Goal: Transaction & Acquisition: Purchase product/service

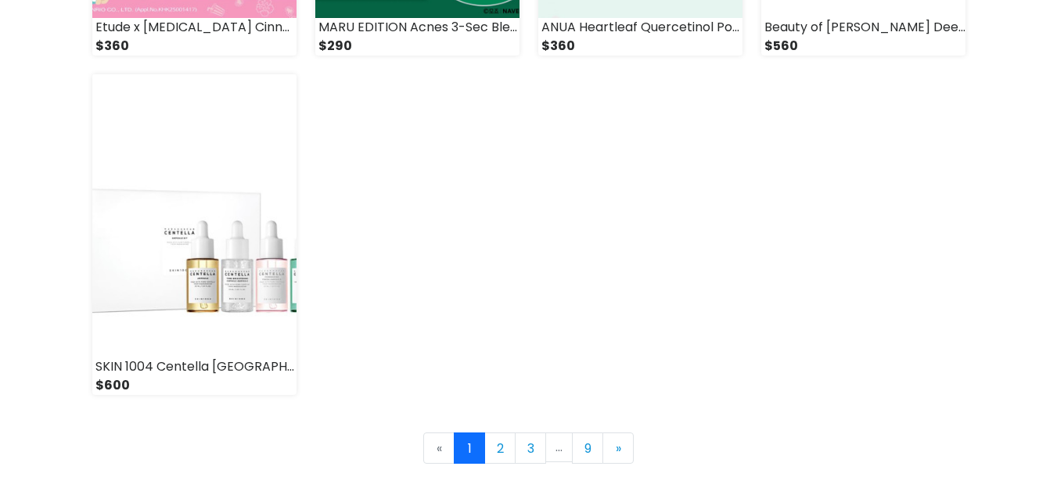
scroll to position [2332, 0]
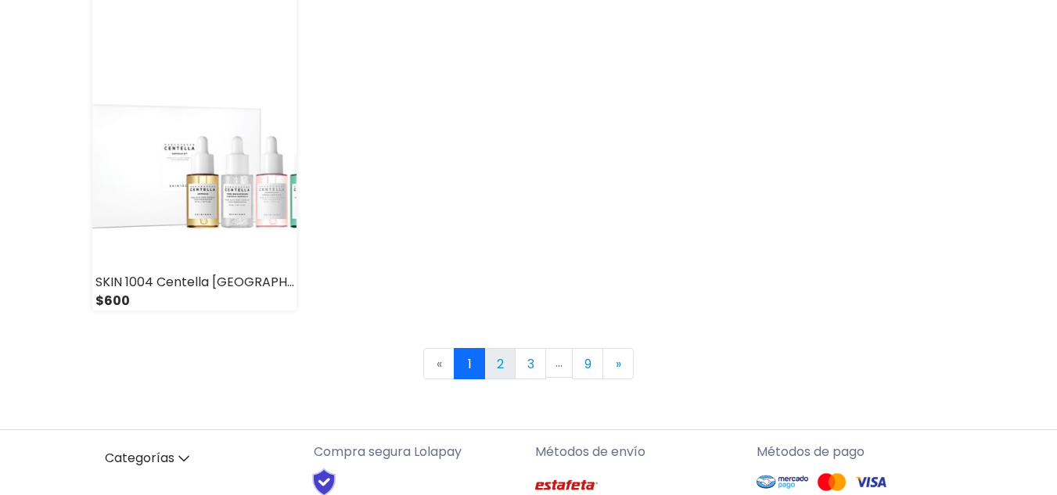
click at [509, 359] on link "2" at bounding box center [499, 363] width 31 height 31
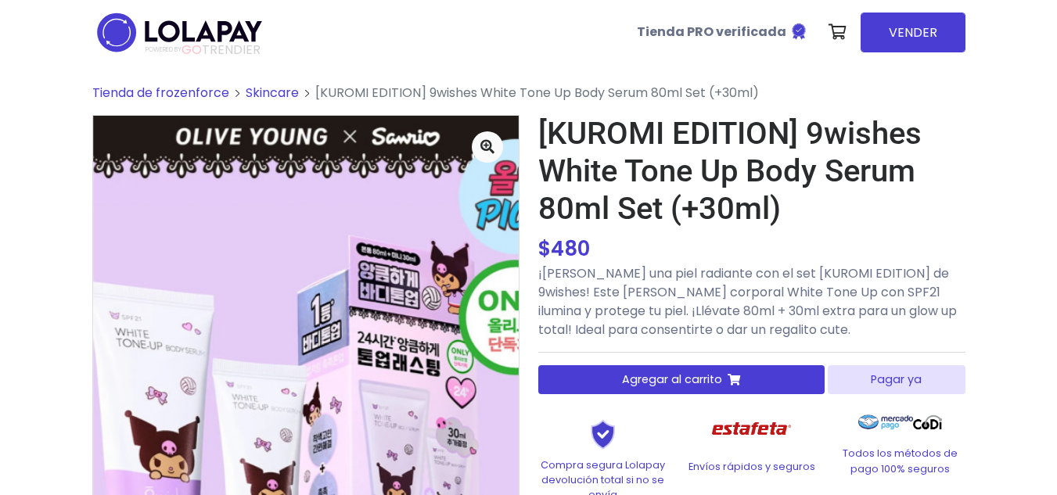
click at [646, 370] on button "Agregar al carrito" at bounding box center [681, 379] width 287 height 29
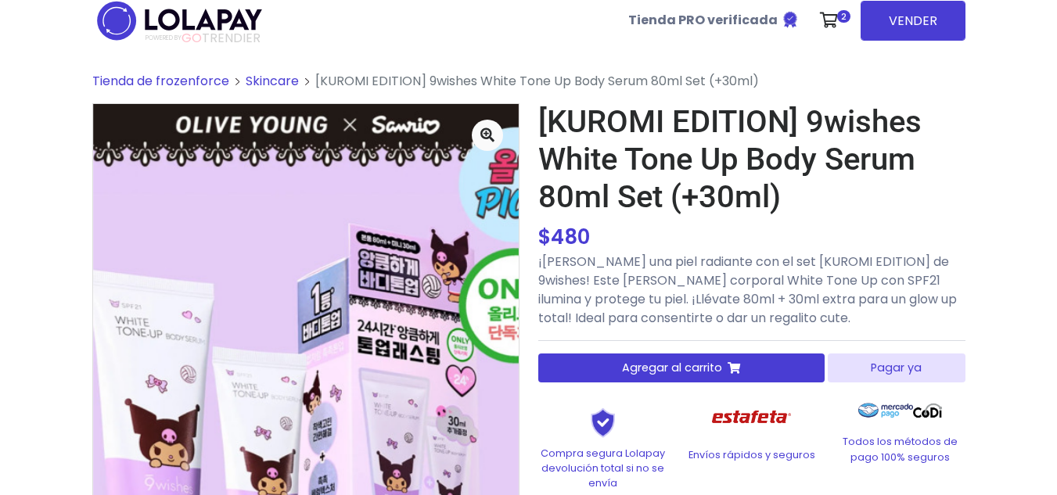
scroll to position [3, 0]
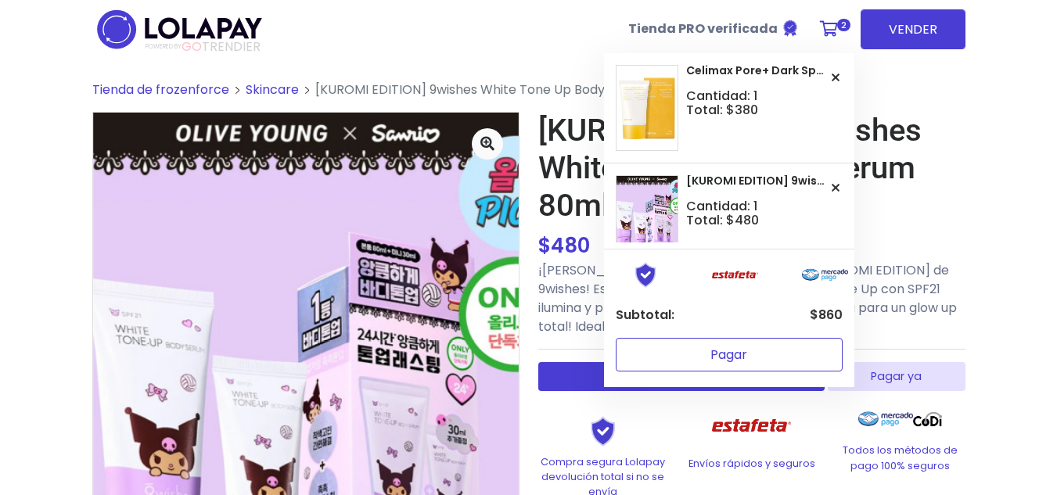
click at [782, 356] on button "Pagar" at bounding box center [729, 355] width 227 height 34
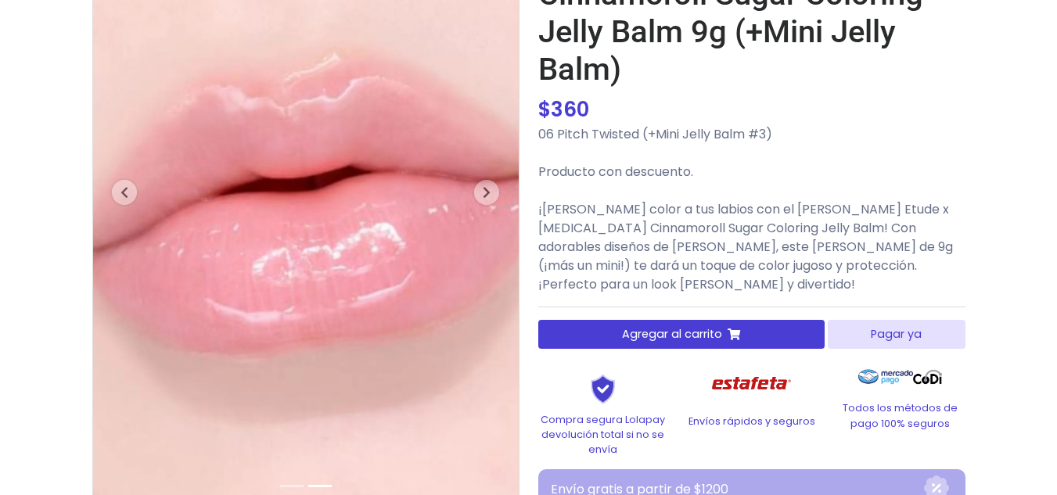
scroll to position [172, 0]
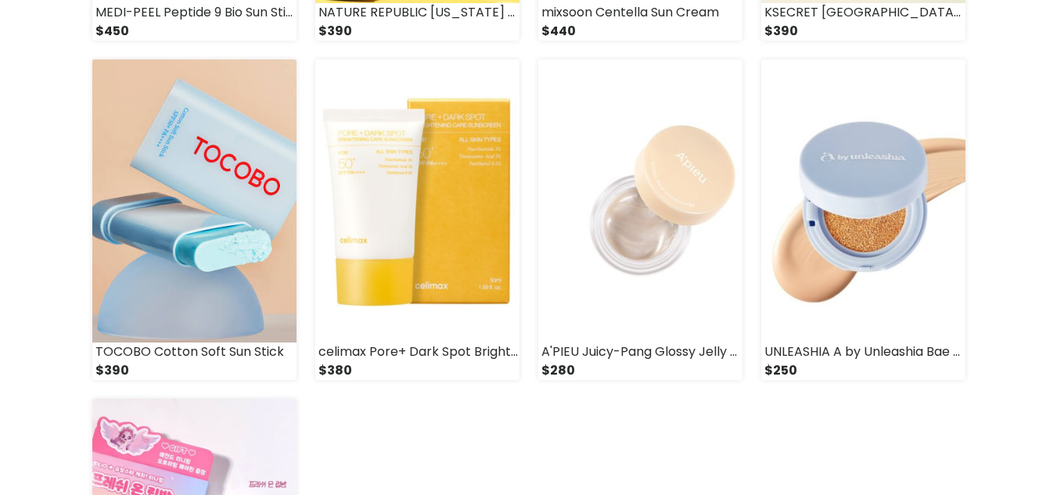
scroll to position [1928, 0]
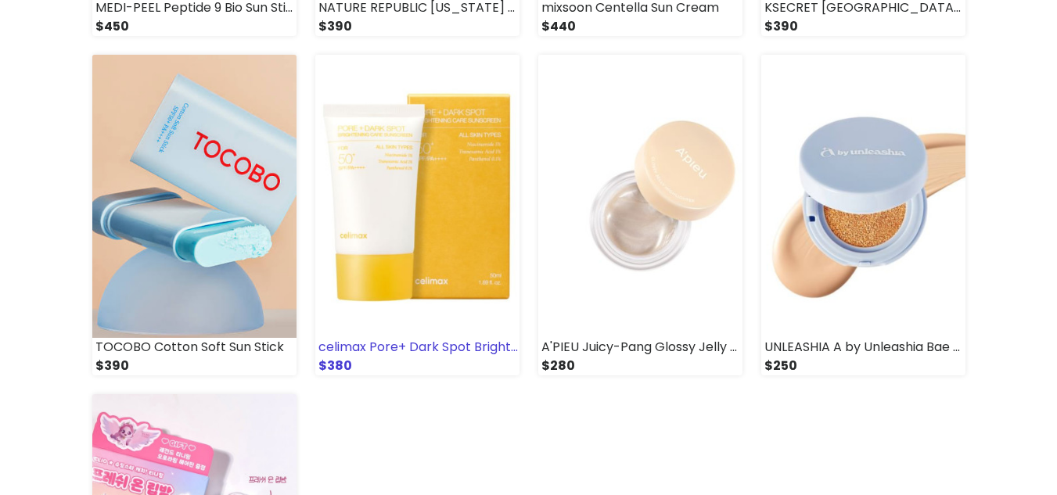
click at [449, 280] on img at bounding box center [417, 196] width 204 height 283
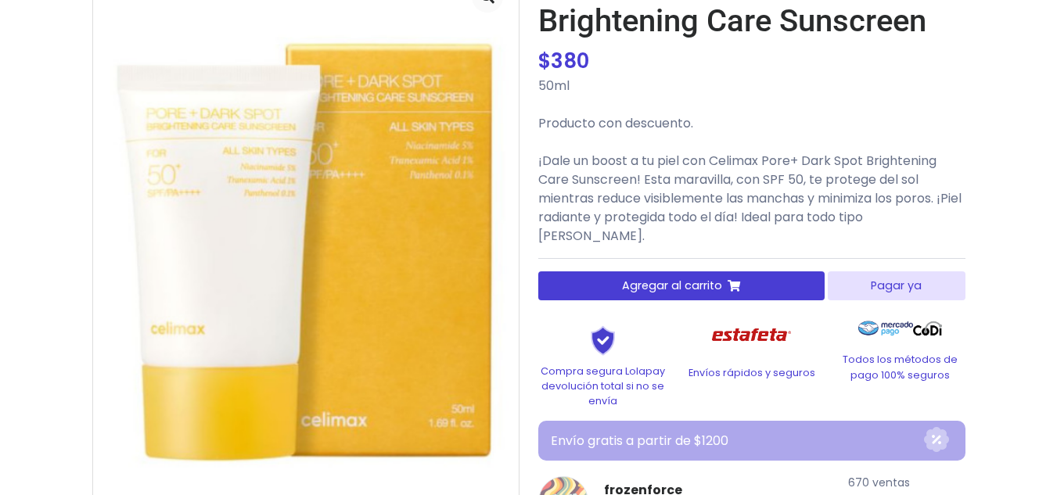
scroll to position [146, 0]
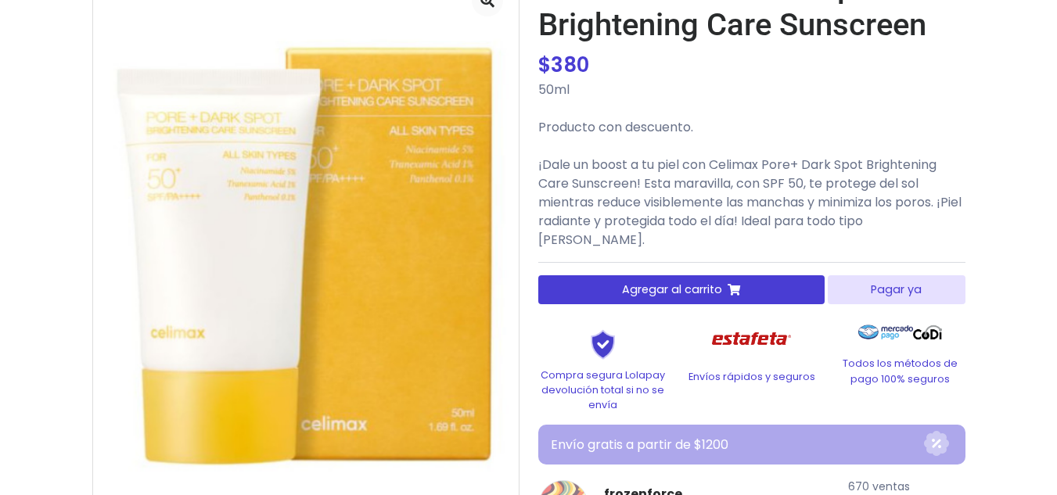
click at [748, 275] on button "Agregar al carrito" at bounding box center [681, 289] width 287 height 29
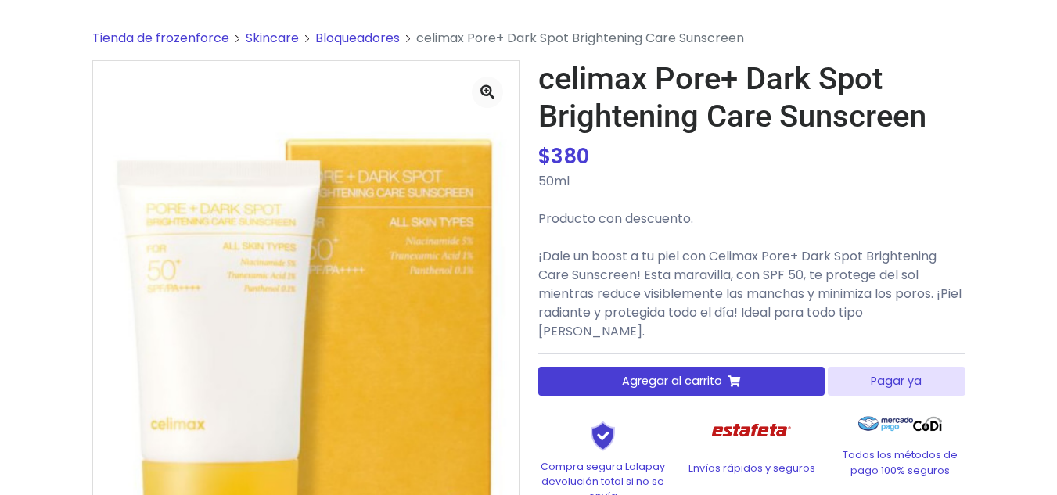
scroll to position [45, 0]
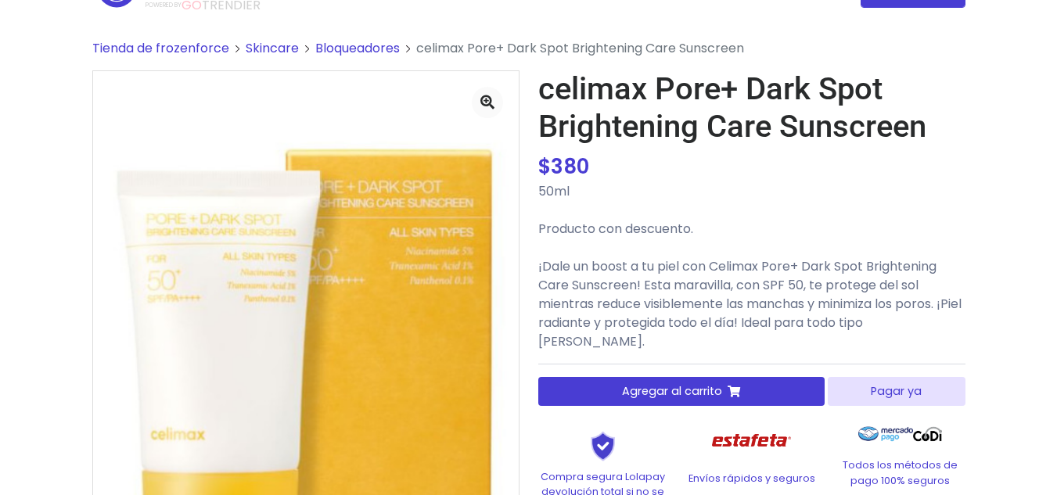
click at [214, 44] on span "Tienda de frozenforce" at bounding box center [160, 48] width 137 height 18
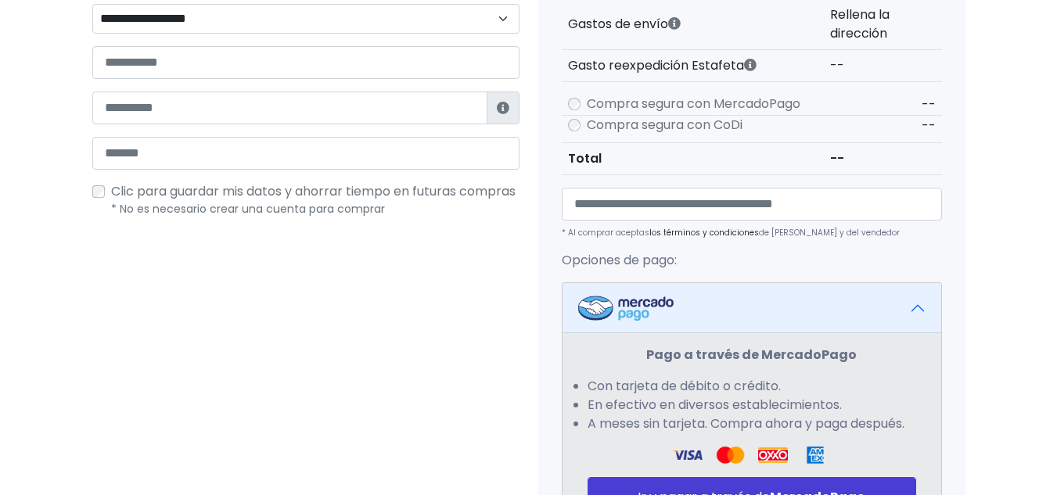
scroll to position [472, 0]
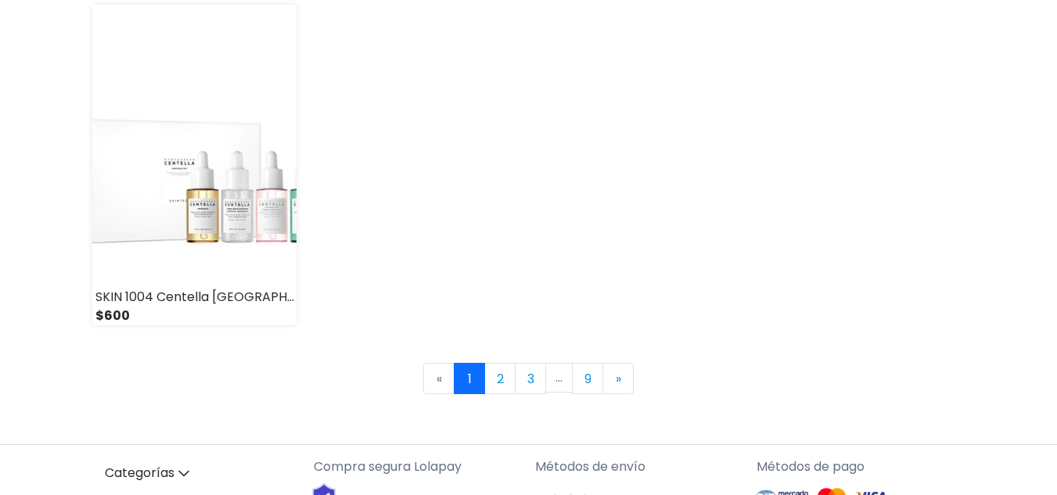
scroll to position [2347, 0]
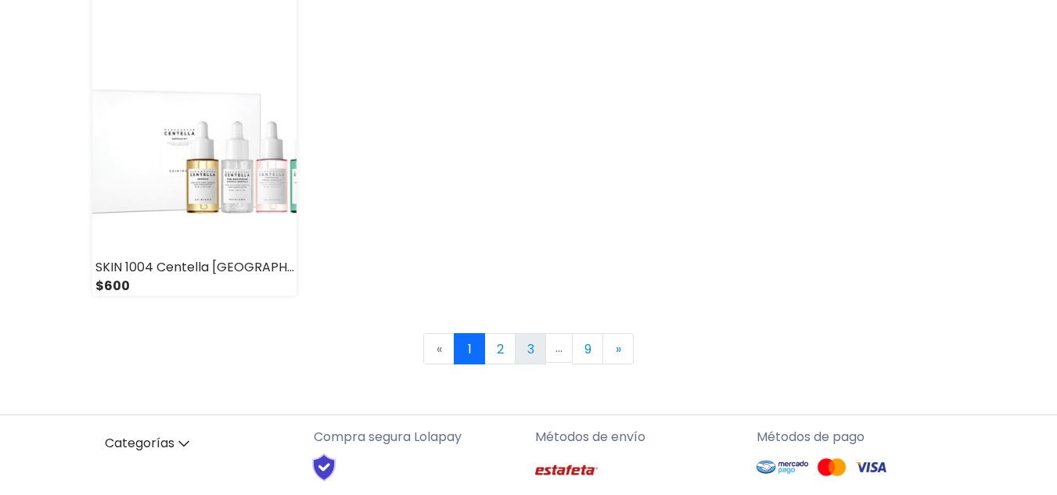
click at [527, 355] on link "3" at bounding box center [530, 348] width 31 height 31
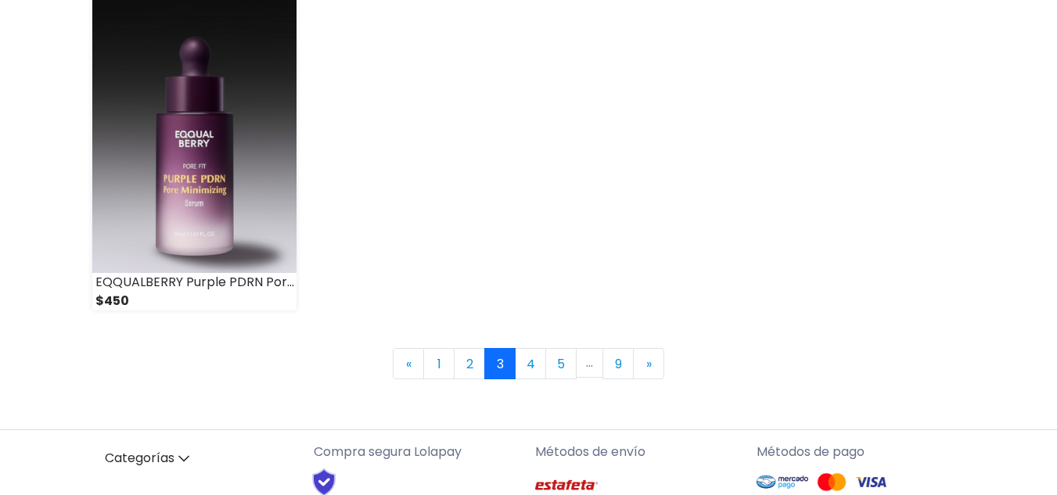
scroll to position [2357, 0]
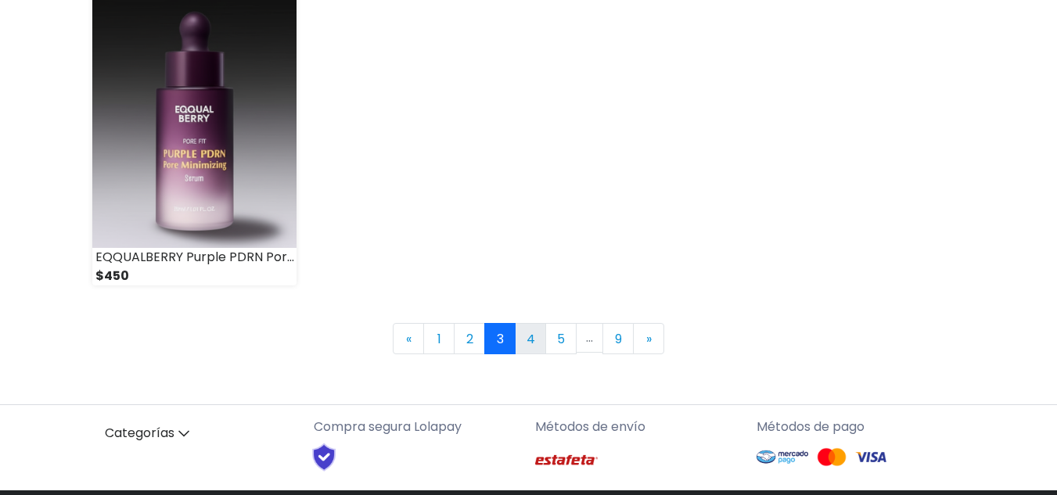
click at [534, 339] on link "4" at bounding box center [530, 338] width 31 height 31
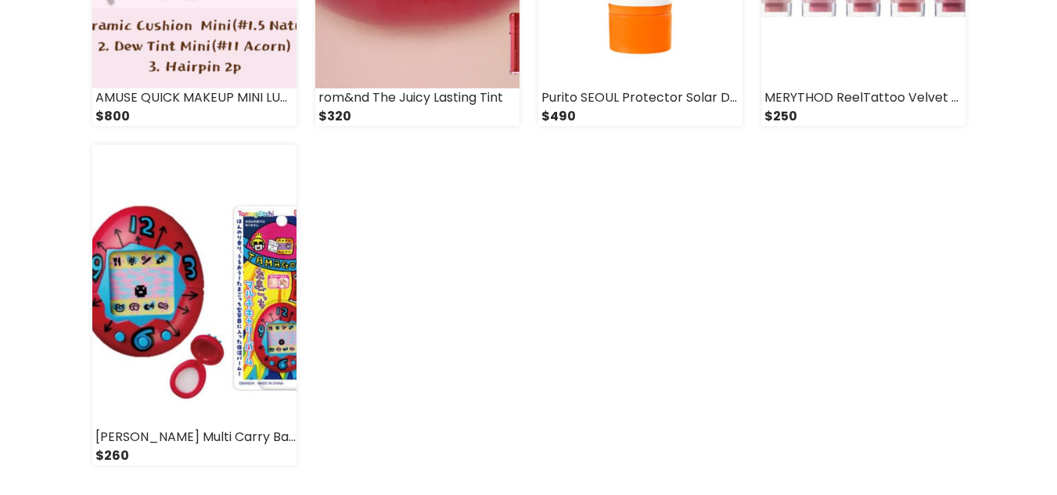
scroll to position [2487, 0]
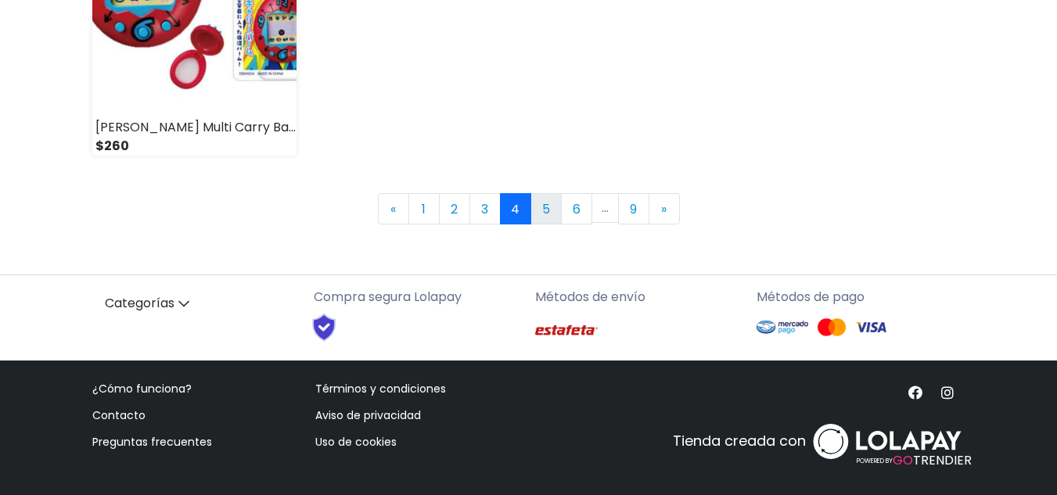
click at [538, 211] on link "5" at bounding box center [546, 208] width 31 height 31
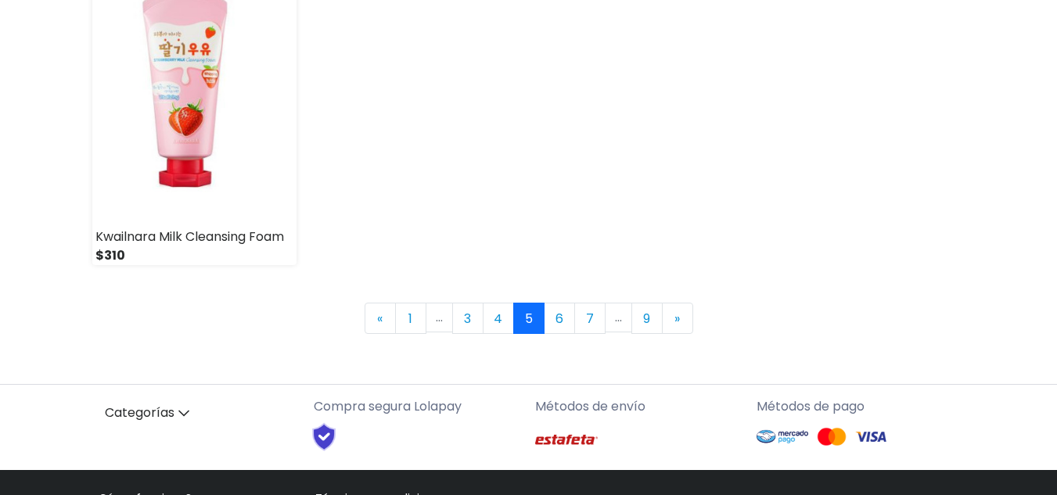
scroll to position [2397, 0]
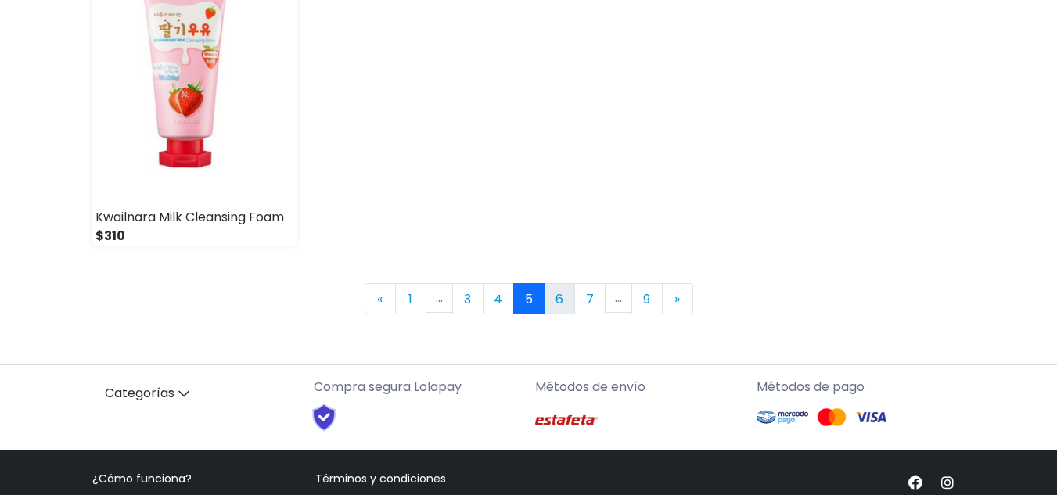
click at [550, 307] on link "6" at bounding box center [559, 298] width 31 height 31
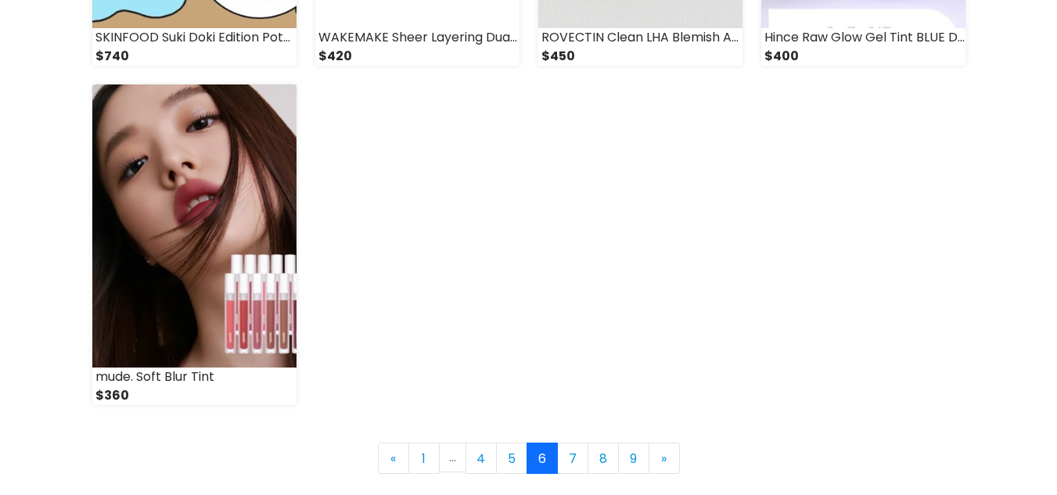
scroll to position [2252, 0]
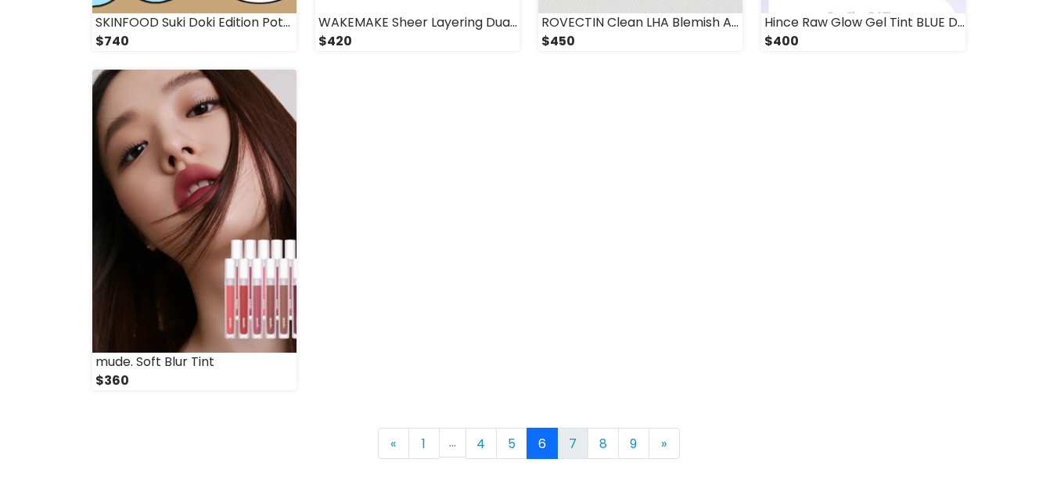
click at [587, 437] on link "7" at bounding box center [572, 443] width 31 height 31
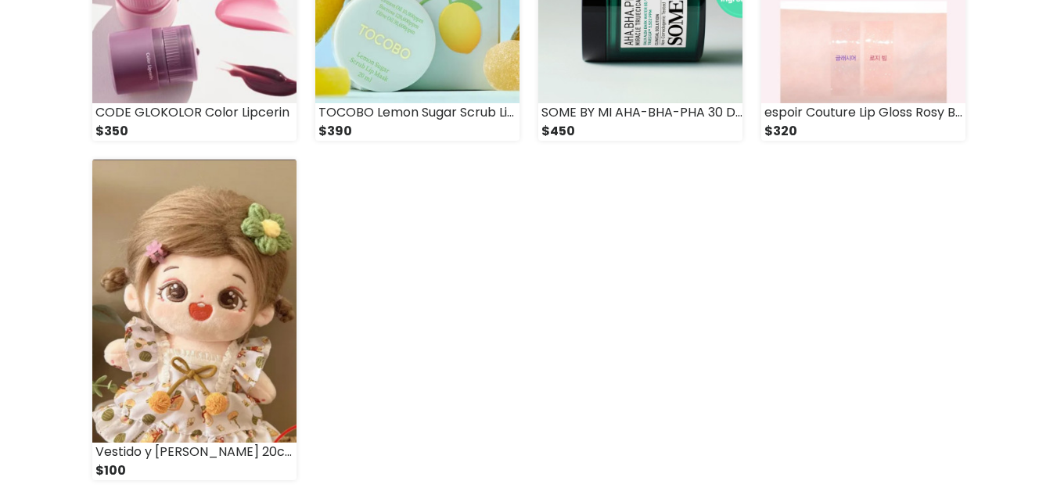
scroll to position [2173, 0]
